Goal: Navigation & Orientation: Find specific page/section

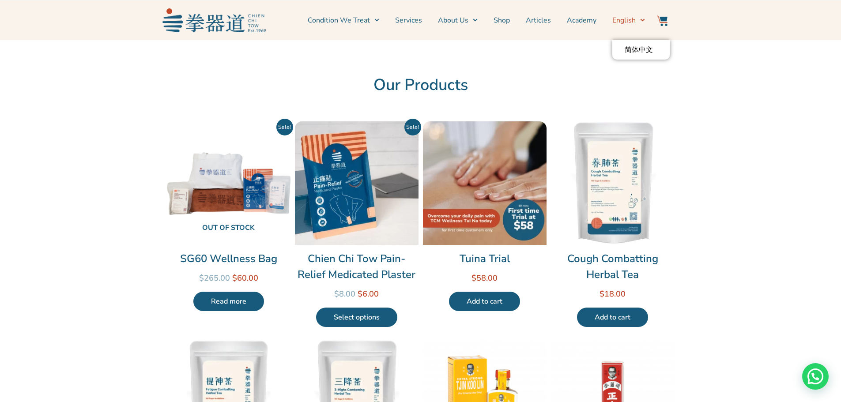
click at [501, 19] on link "Shop" at bounding box center [502, 20] width 16 height 22
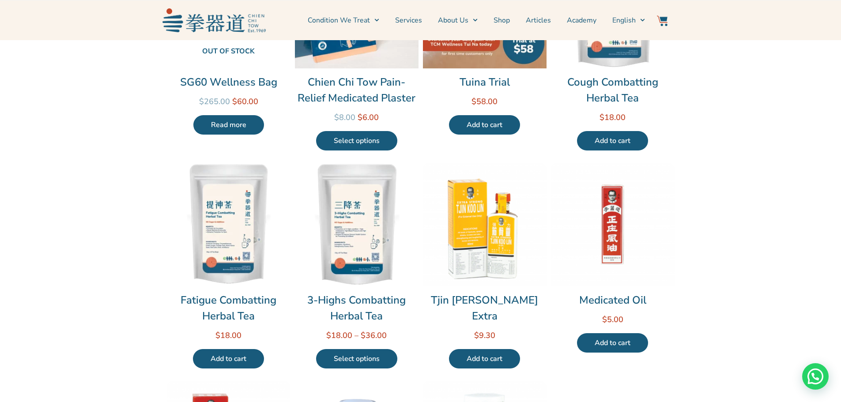
scroll to position [296, 0]
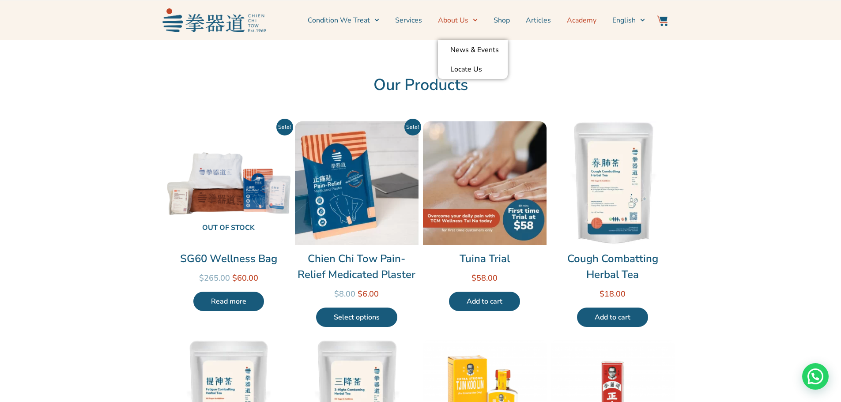
click at [589, 22] on link "Academy" at bounding box center [582, 20] width 30 height 22
drag, startPoint x: 244, startPoint y: 8, endPoint x: 256, endPoint y: 11, distance: 12.3
click at [247, 9] on div at bounding box center [213, 20] width 103 height 31
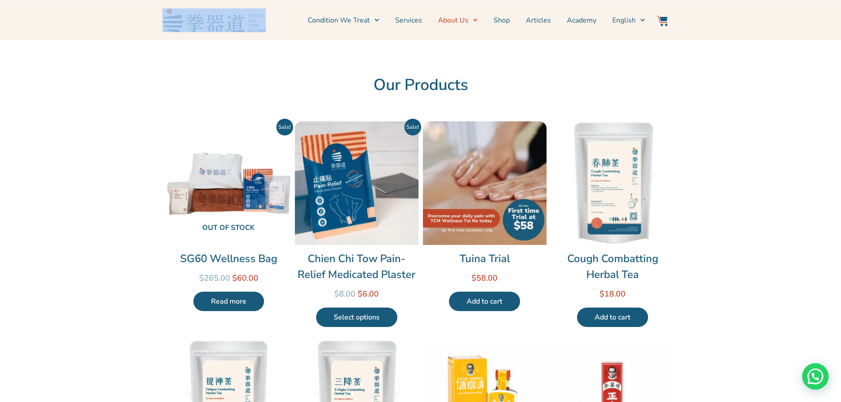
click at [471, 19] on span "Menu" at bounding box center [473, 20] width 9 height 14
click at [470, 68] on link "Locate Us" at bounding box center [473, 69] width 70 height 19
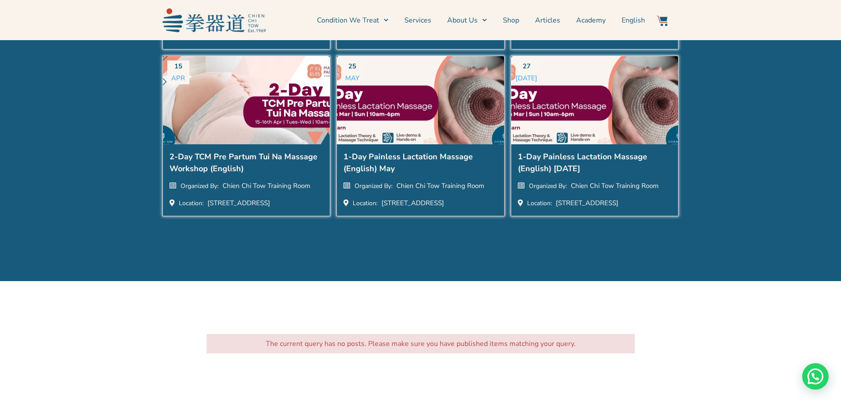
scroll to position [1634, 0]
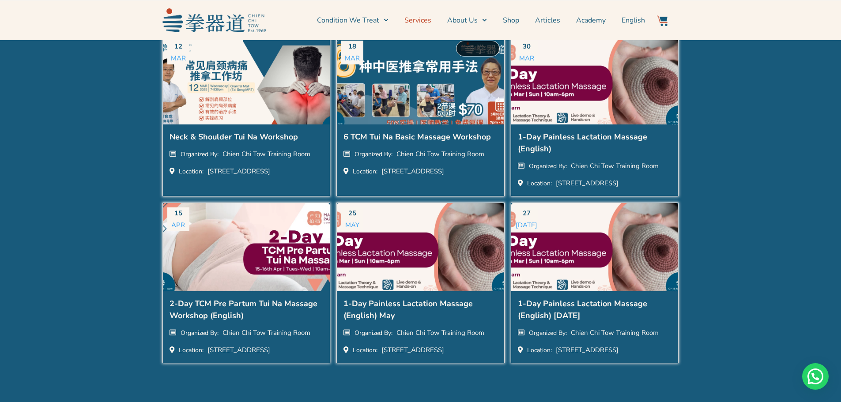
click at [409, 19] on link "Services" at bounding box center [417, 20] width 27 height 22
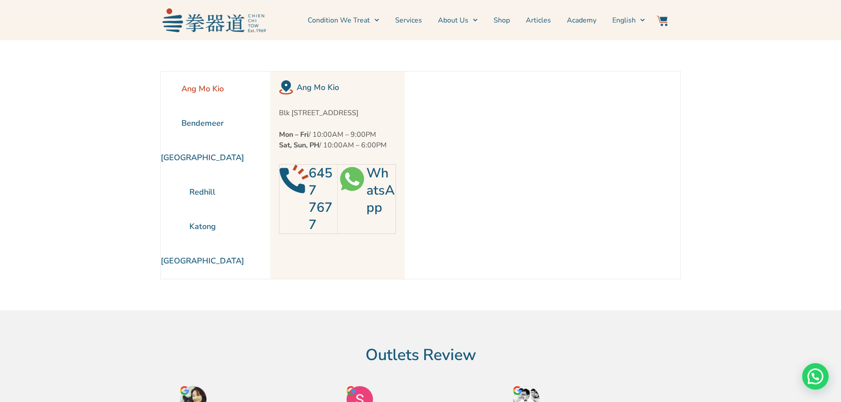
click at [197, 87] on li "Ang Mo Kio" at bounding box center [202, 89] width 83 height 34
click at [189, 125] on li "Bendemeer" at bounding box center [202, 123] width 83 height 34
click at [402, 23] on link "Services" at bounding box center [408, 20] width 27 height 22
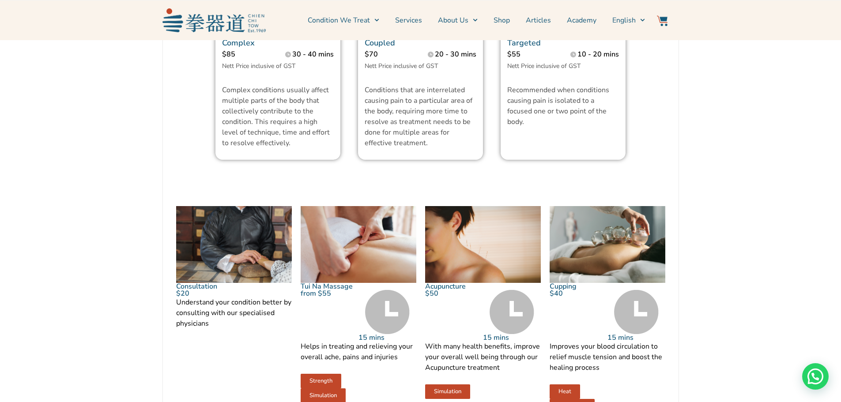
scroll to position [707, 0]
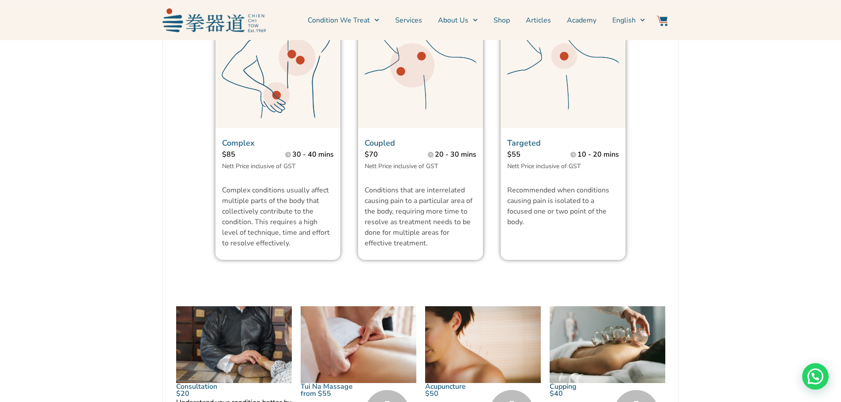
click at [409, 23] on link "Services" at bounding box center [408, 20] width 27 height 22
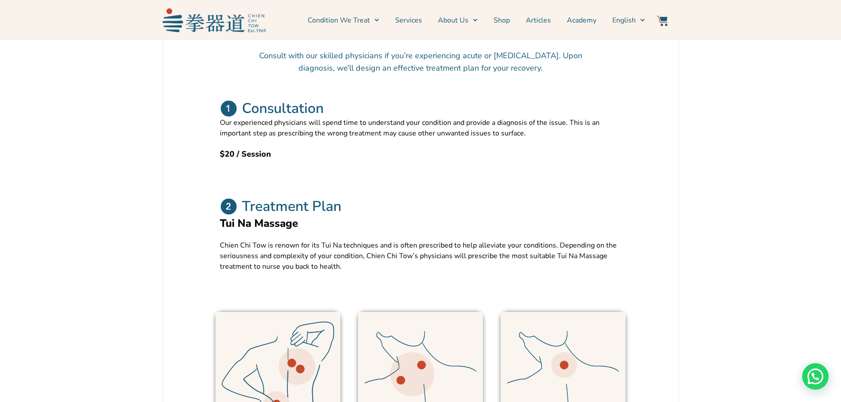
scroll to position [307, 0]
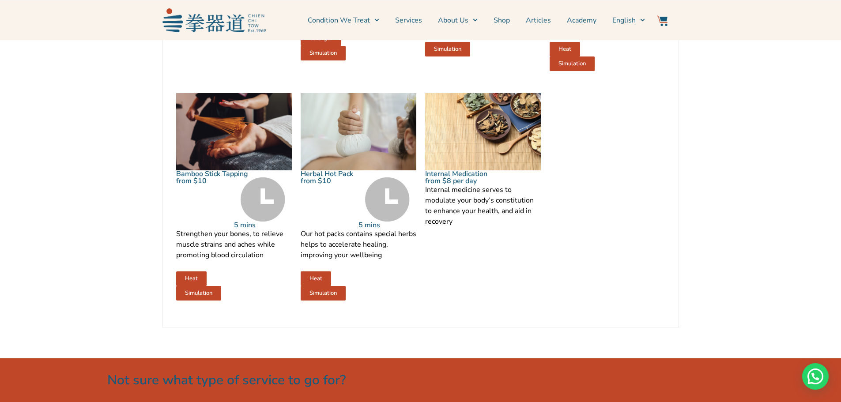
scroll to position [1148, 0]
